Goal: Information Seeking & Learning: Check status

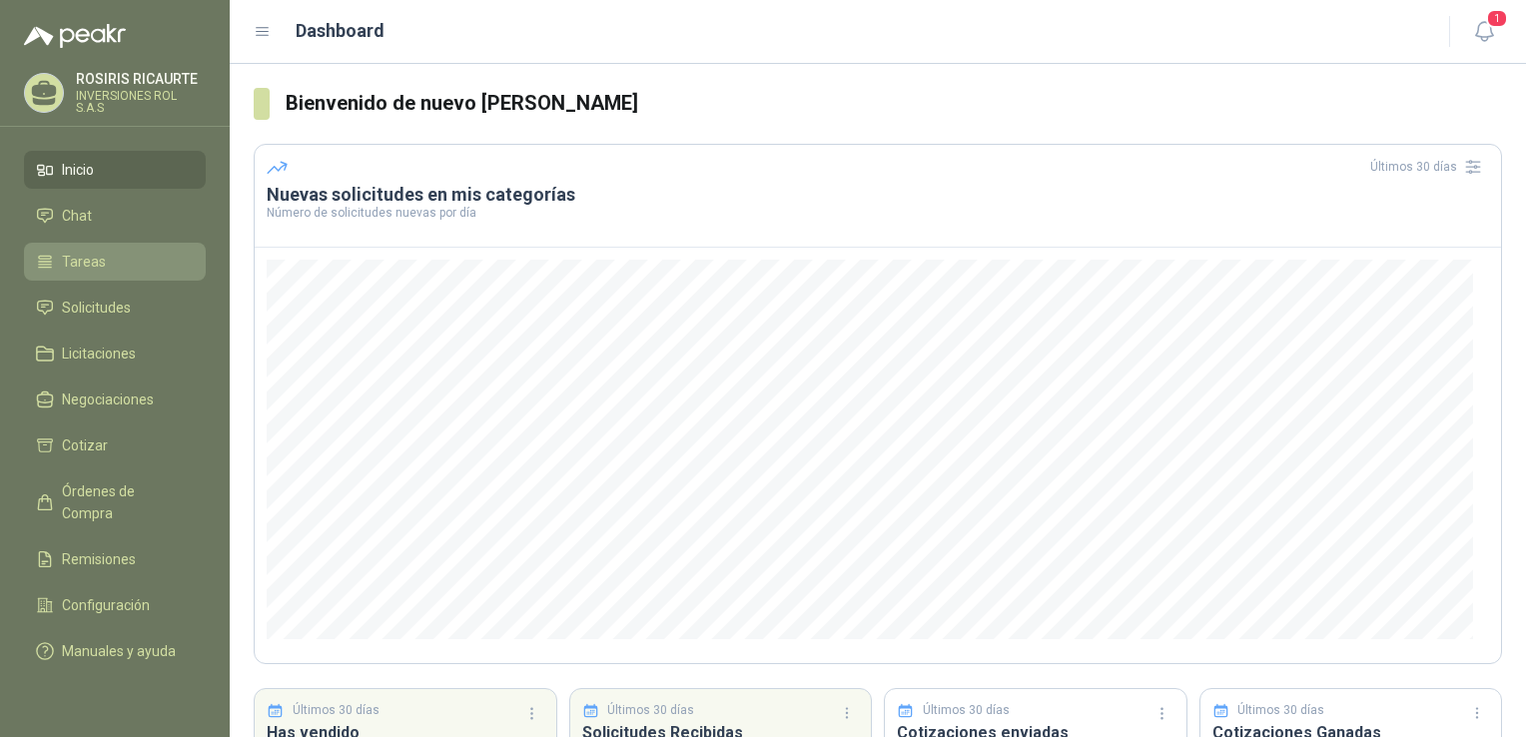
click at [112, 270] on li "Tareas" at bounding box center [115, 262] width 158 height 22
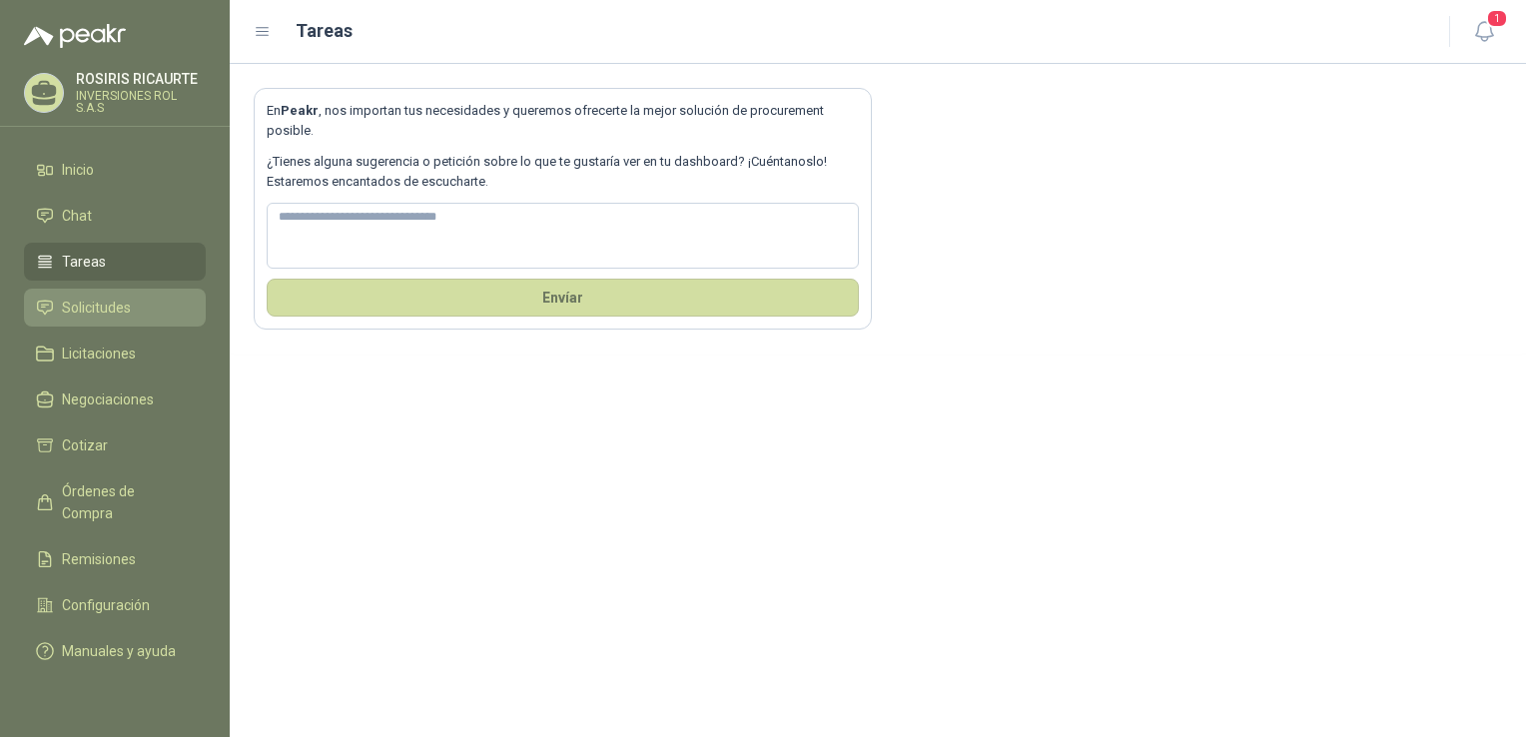
click at [103, 308] on span "Solicitudes" at bounding box center [96, 308] width 69 height 22
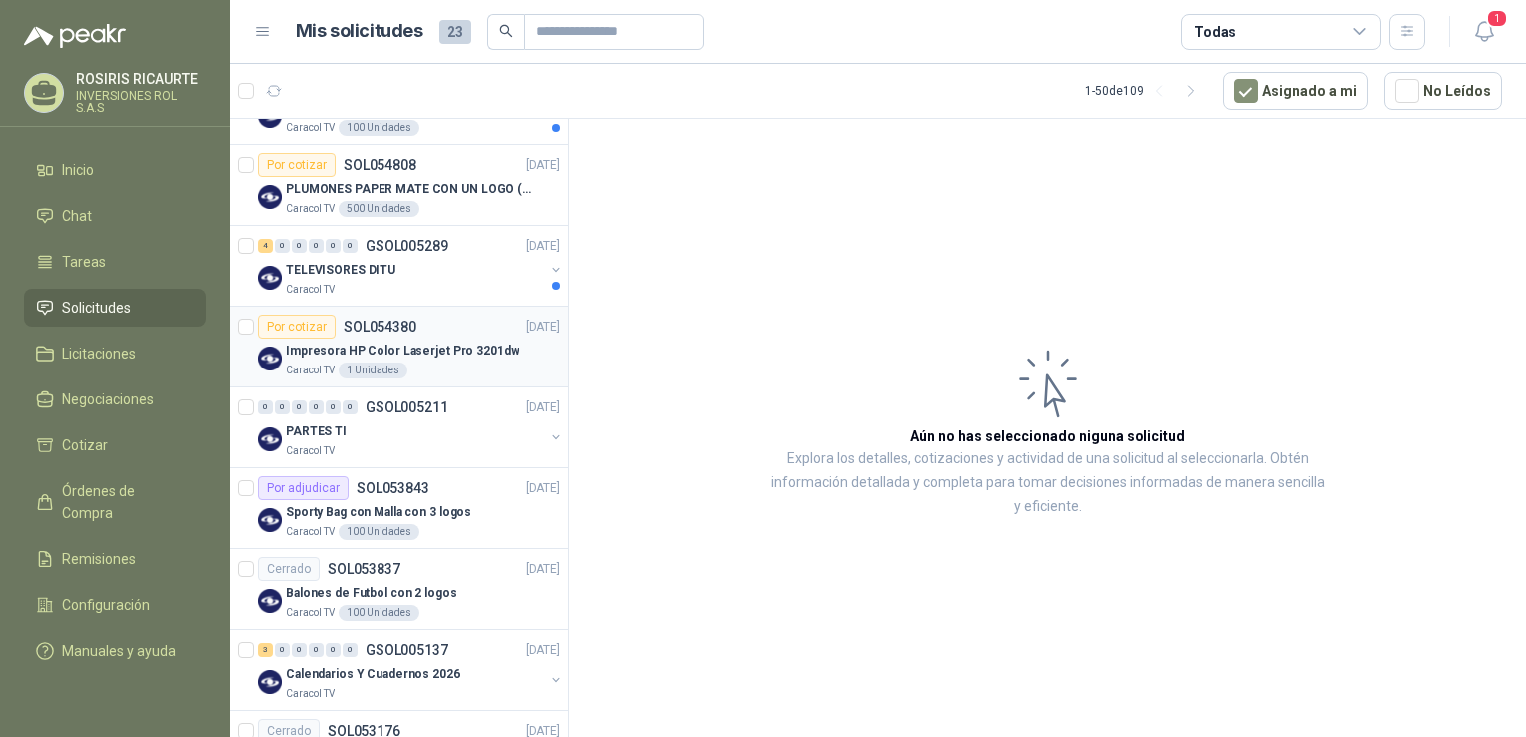
scroll to position [499, 0]
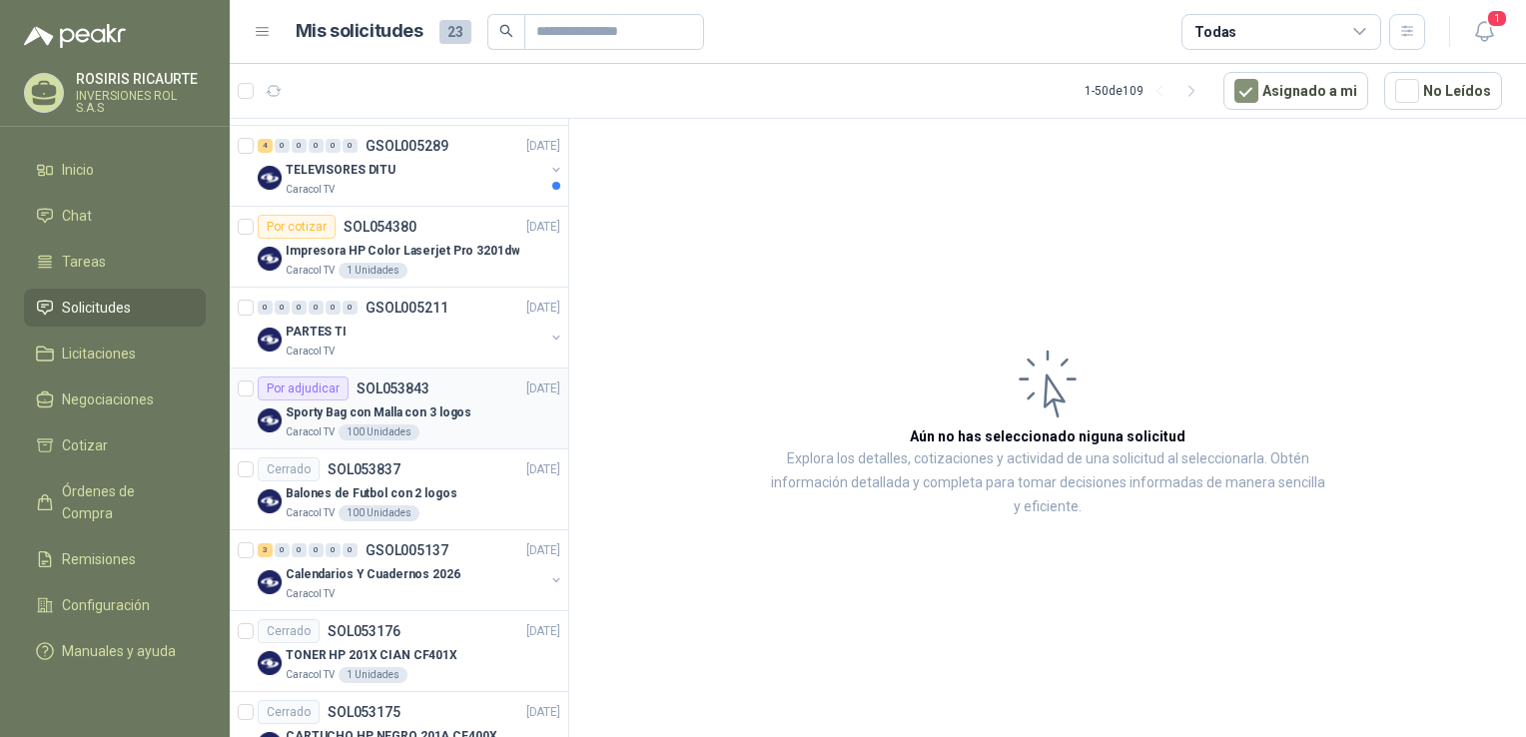
click at [461, 435] on div "Caracol TV 100 Unidades" at bounding box center [423, 432] width 275 height 16
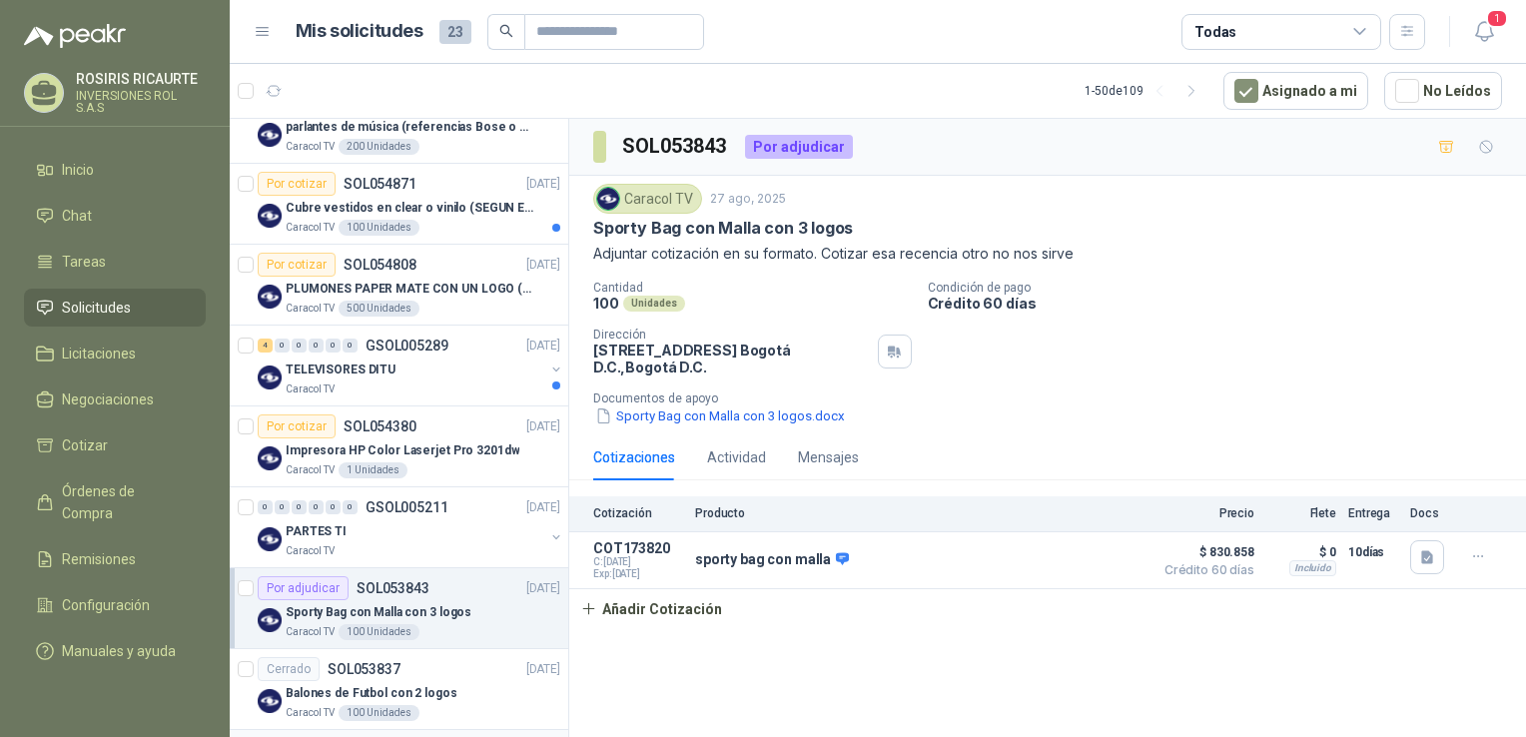
scroll to position [200, 0]
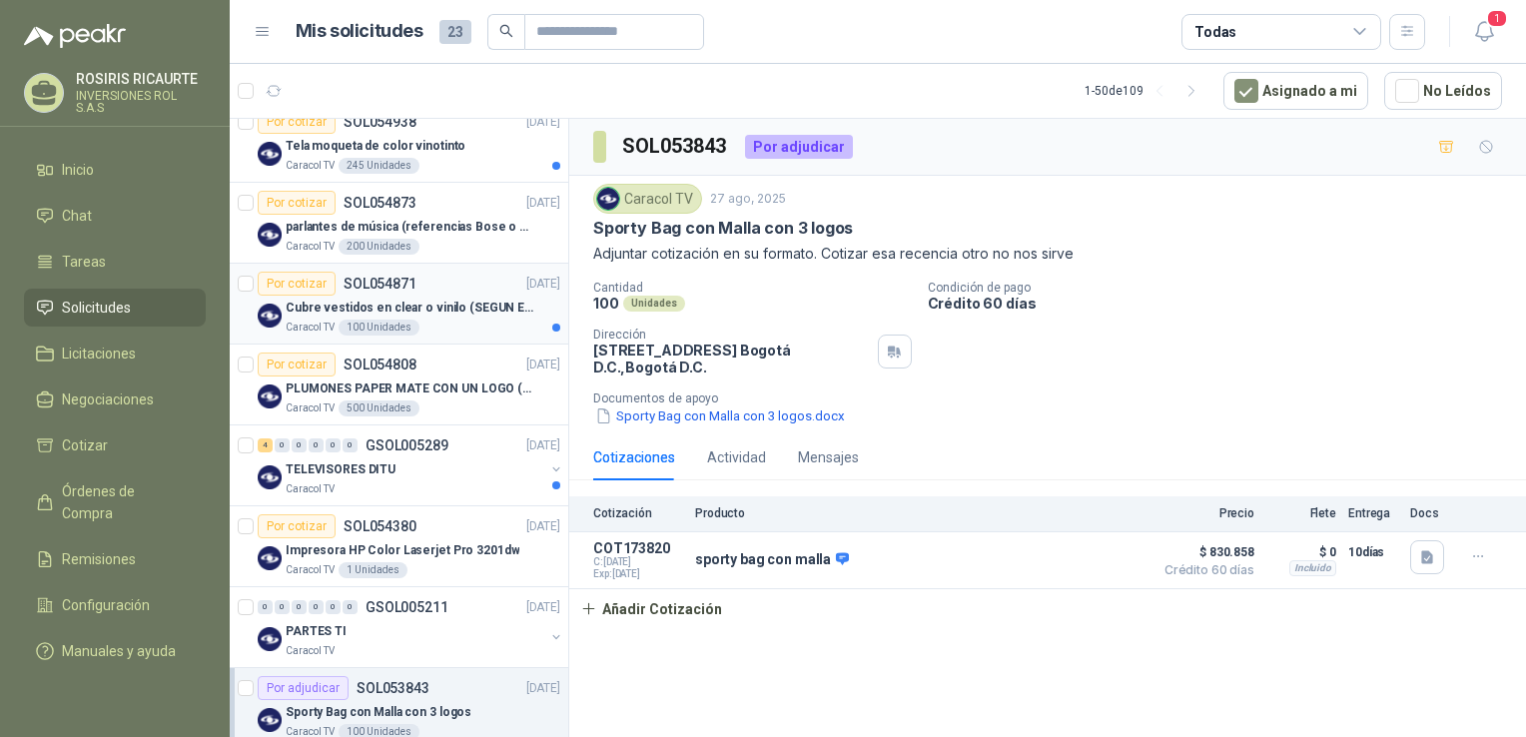
click at [455, 333] on div "Caracol TV 100 Unidades" at bounding box center [423, 328] width 275 height 16
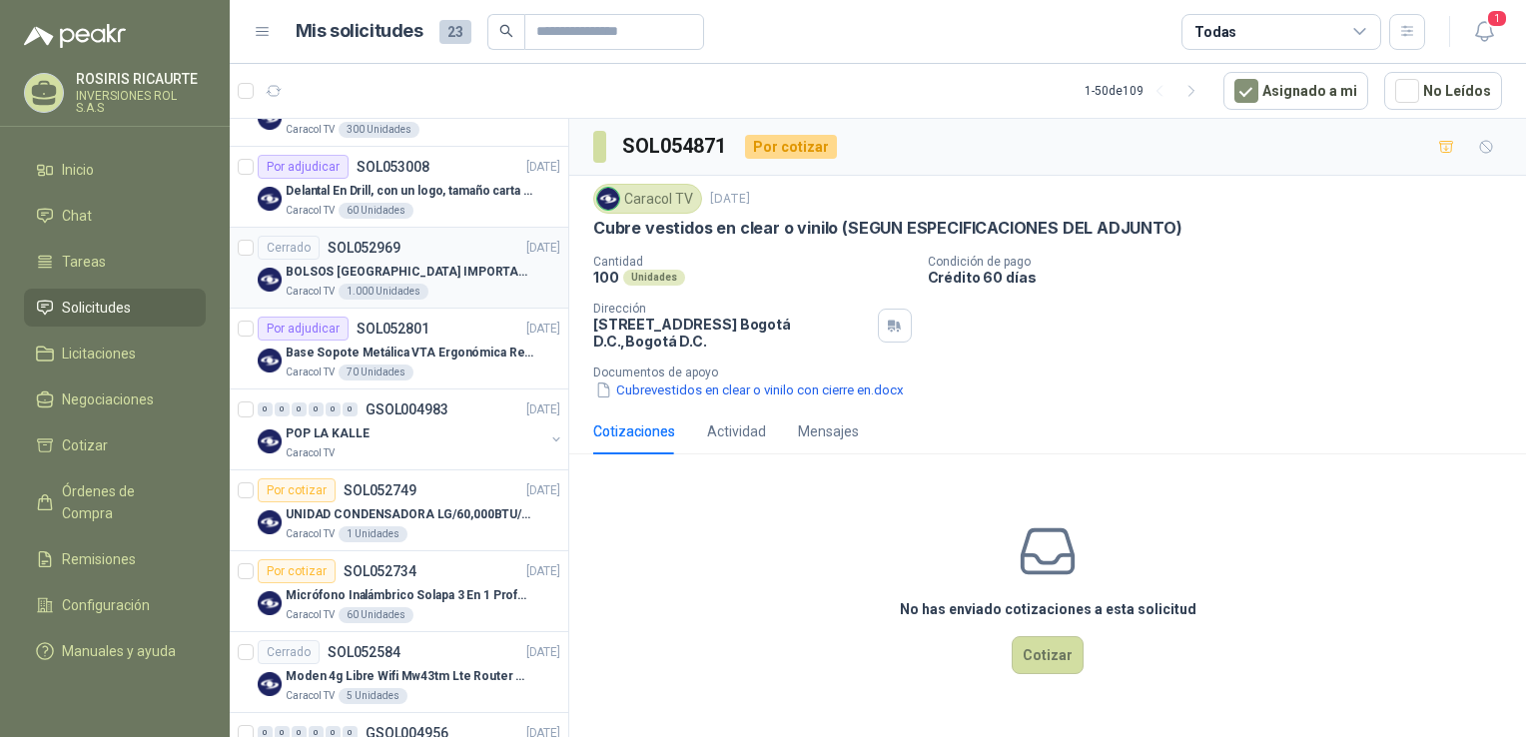
scroll to position [1398, 0]
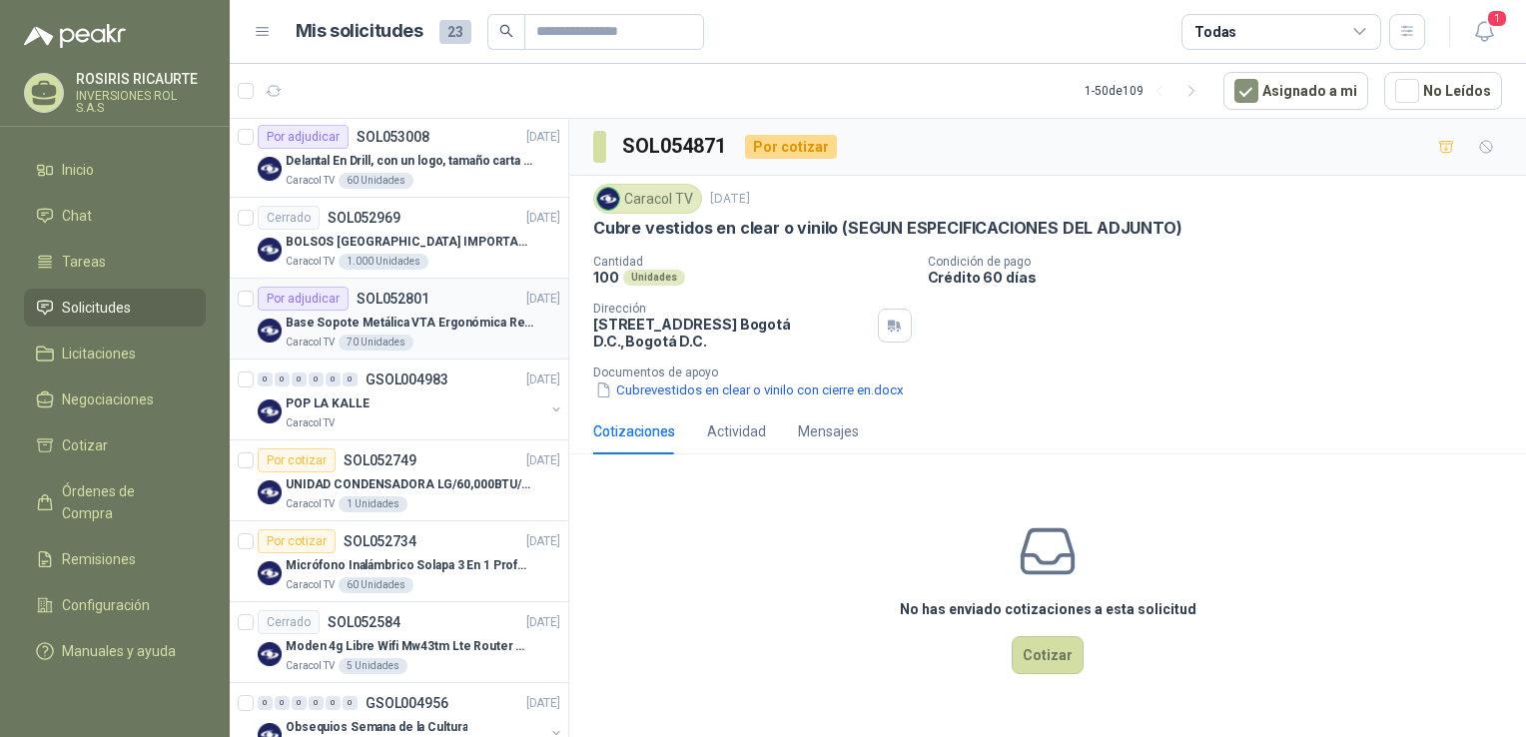
click at [443, 345] on div "Caracol TV 70 Unidades" at bounding box center [423, 343] width 275 height 16
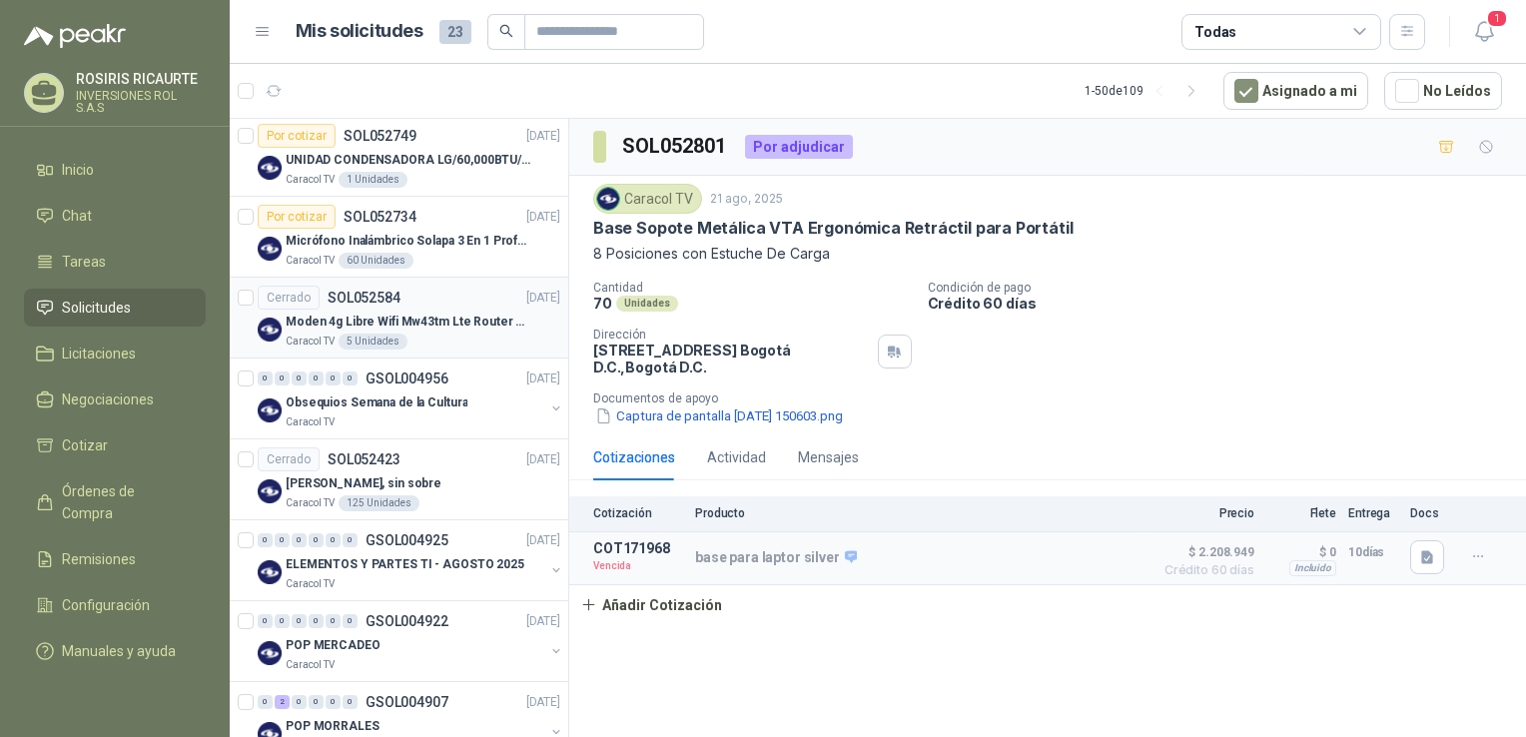
scroll to position [1797, 0]
